Goal: Transaction & Acquisition: Purchase product/service

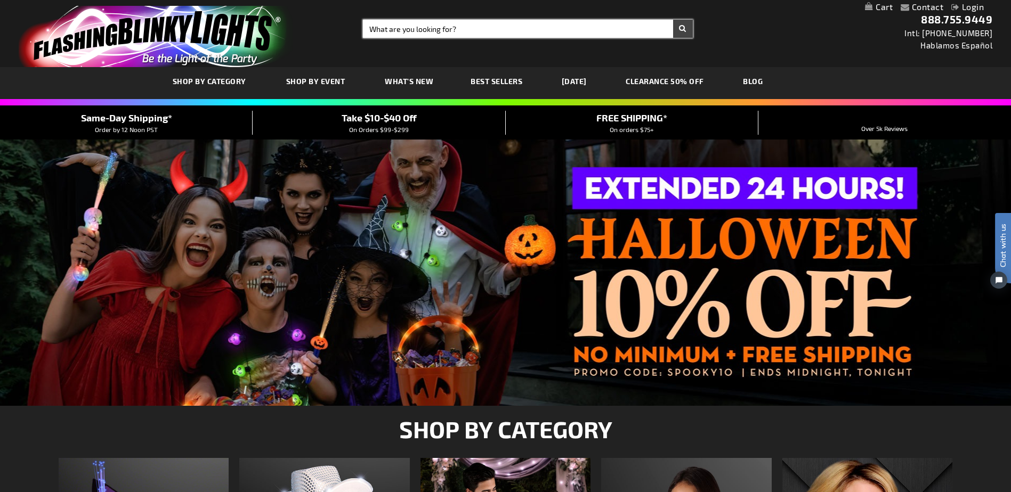
click at [446, 22] on input "Search" at bounding box center [527, 29] width 329 height 18
type input "straw"
click at [673, 20] on button "Search" at bounding box center [683, 29] width 20 height 18
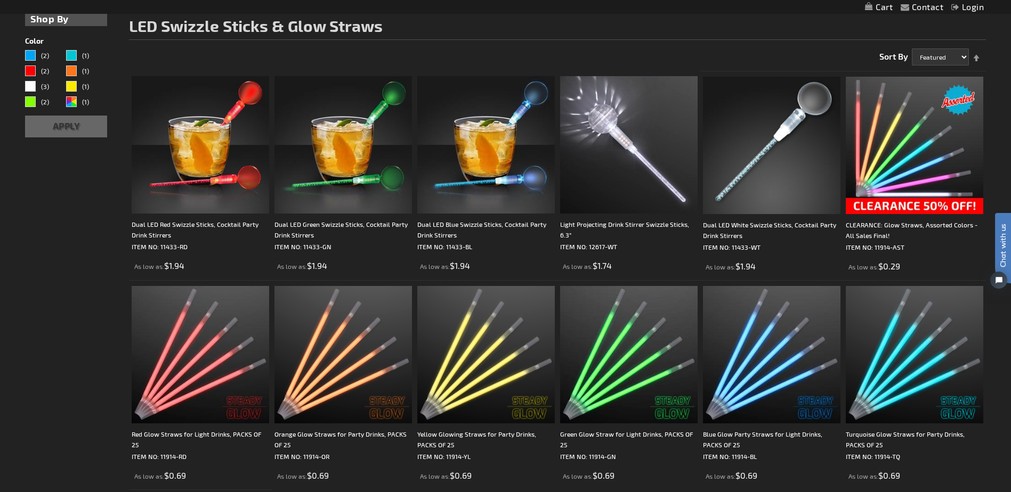
scroll to position [160, 0]
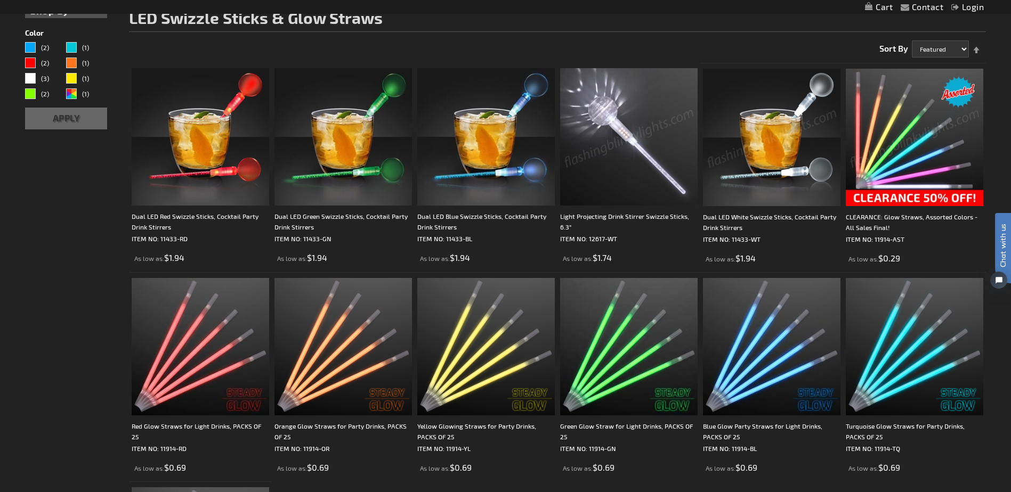
click at [928, 142] on img at bounding box center [914, 137] width 137 height 137
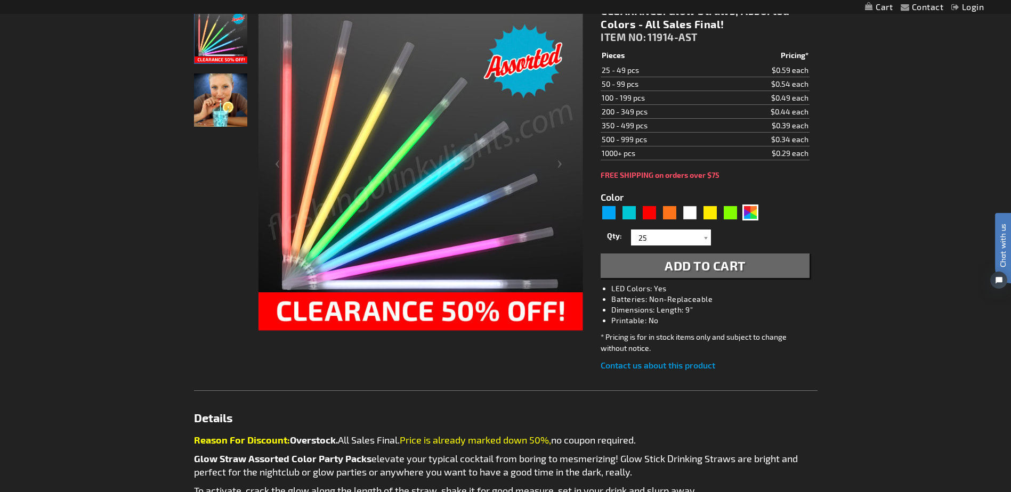
scroll to position [160, 0]
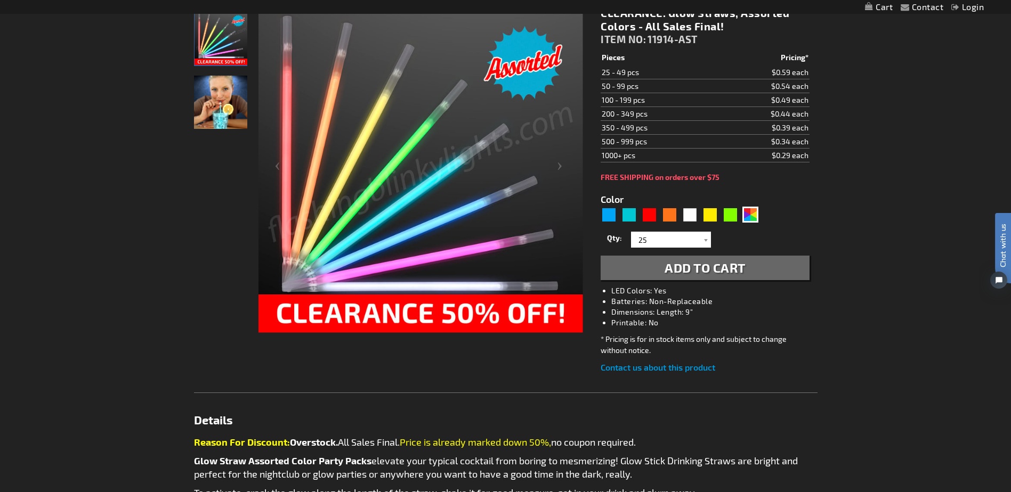
click at [230, 102] on img "Assorted Glowing Color Straws" at bounding box center [220, 102] width 53 height 53
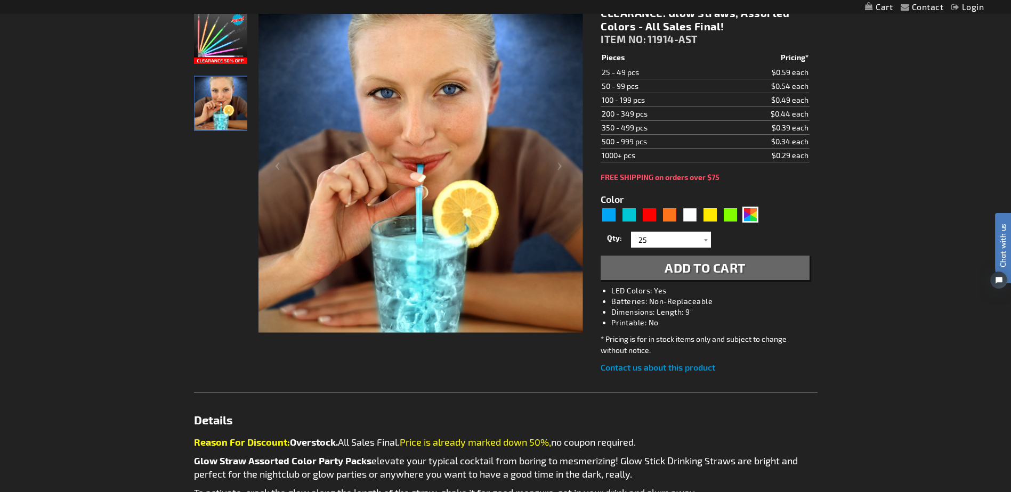
click at [237, 48] on img "Glow Straw ASSORTED COLOR Party Packs" at bounding box center [220, 37] width 53 height 53
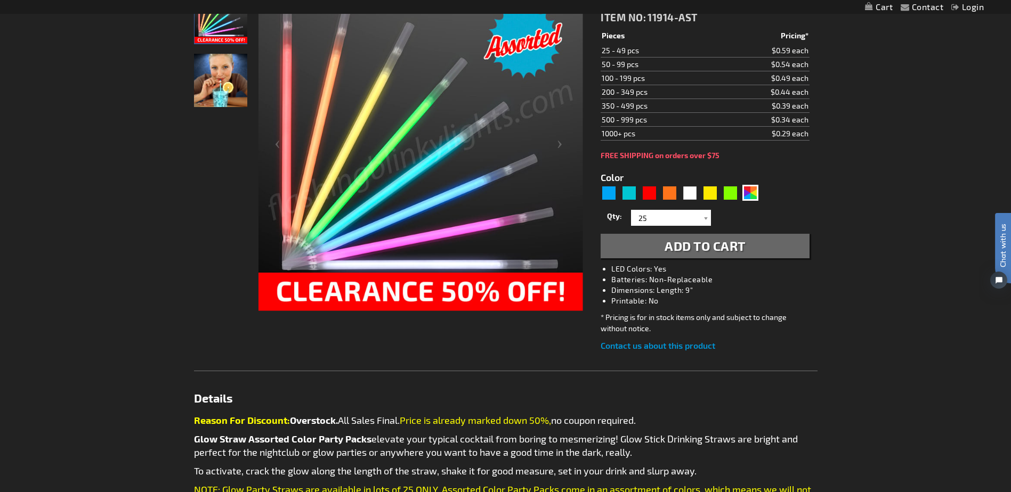
scroll to position [252, 0]
